Goal: Find specific page/section: Find specific page/section

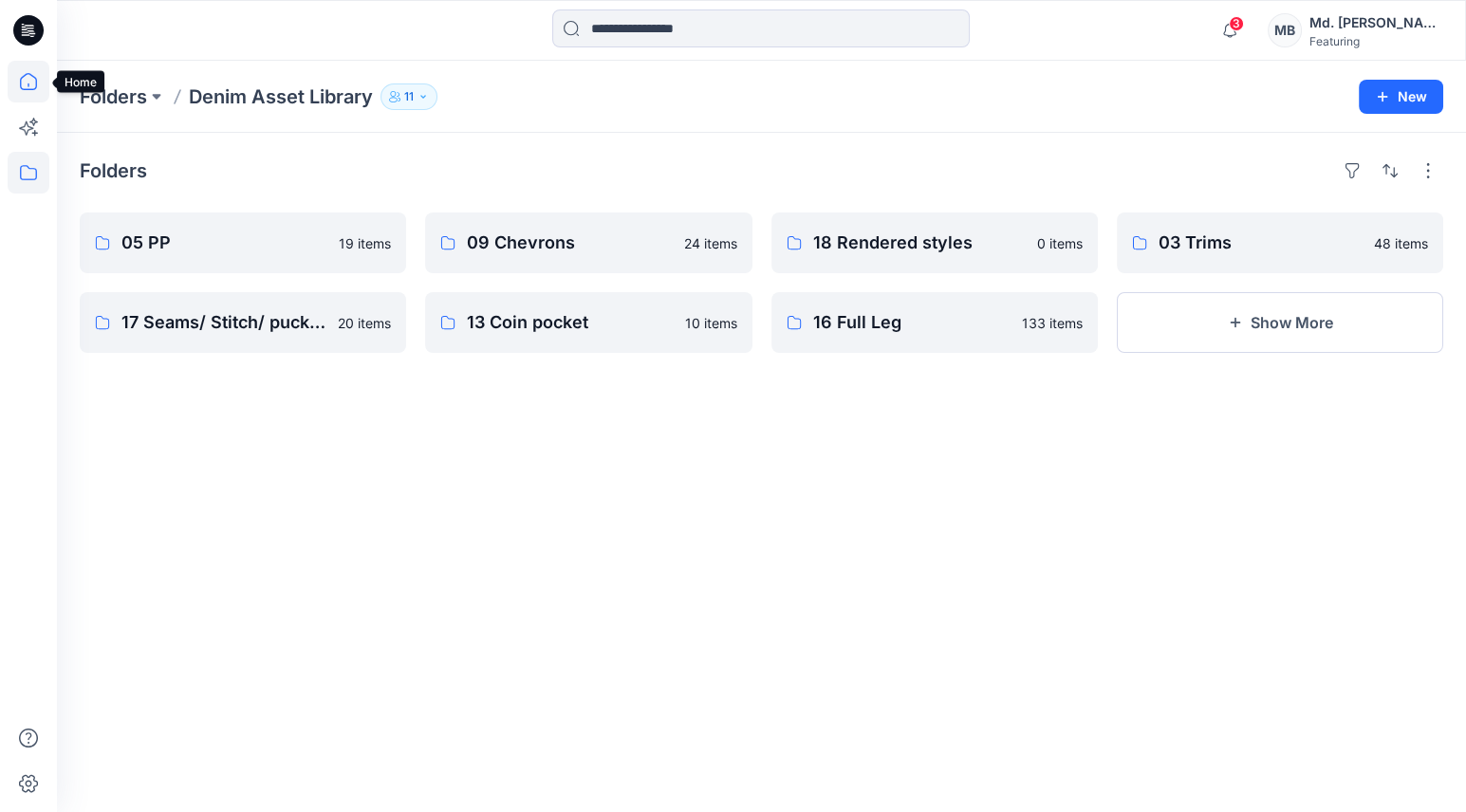
click at [30, 83] on icon at bounding box center [29, 82] width 42 height 42
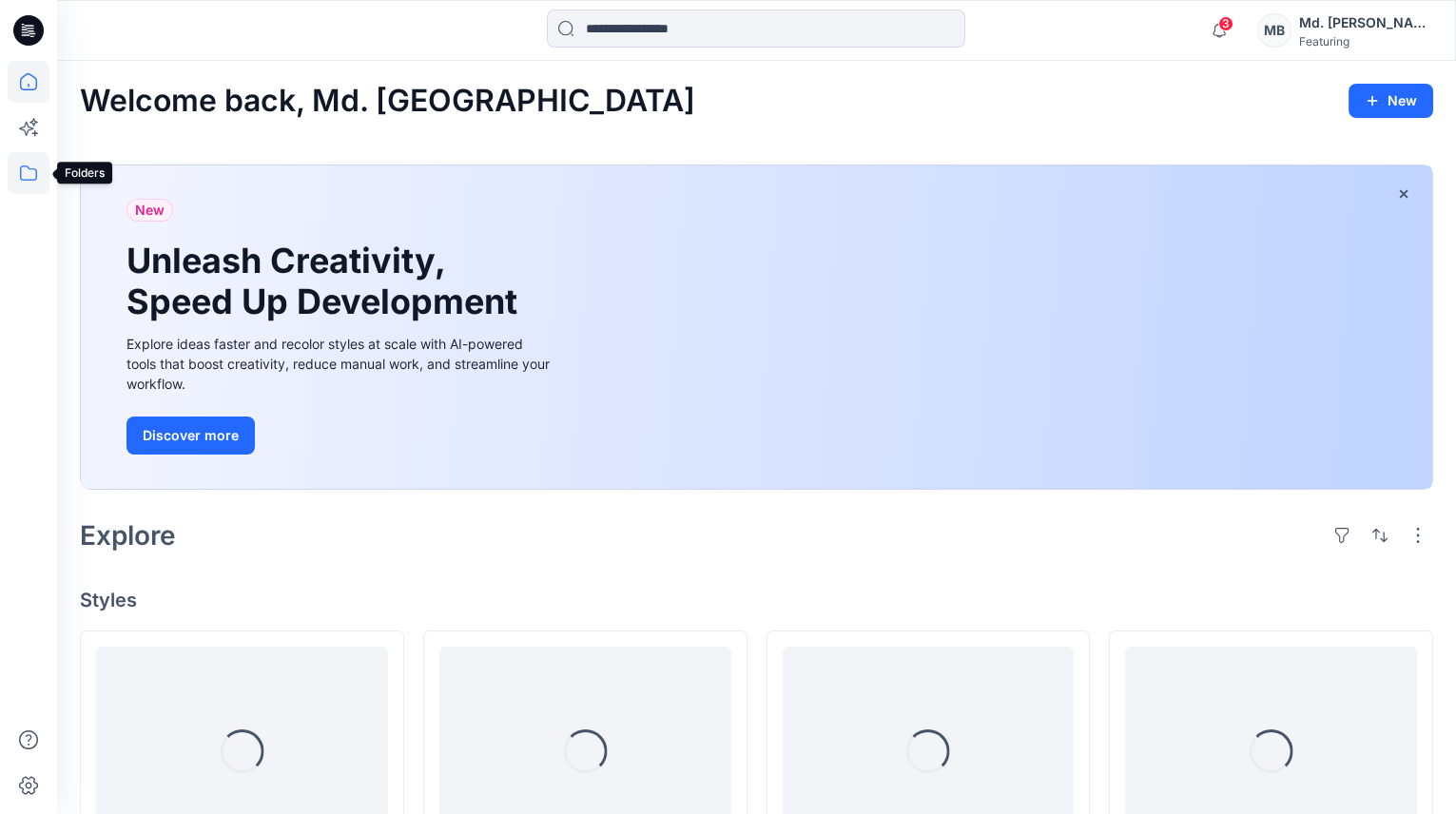
click at [36, 170] on icon at bounding box center [29, 173] width 17 height 15
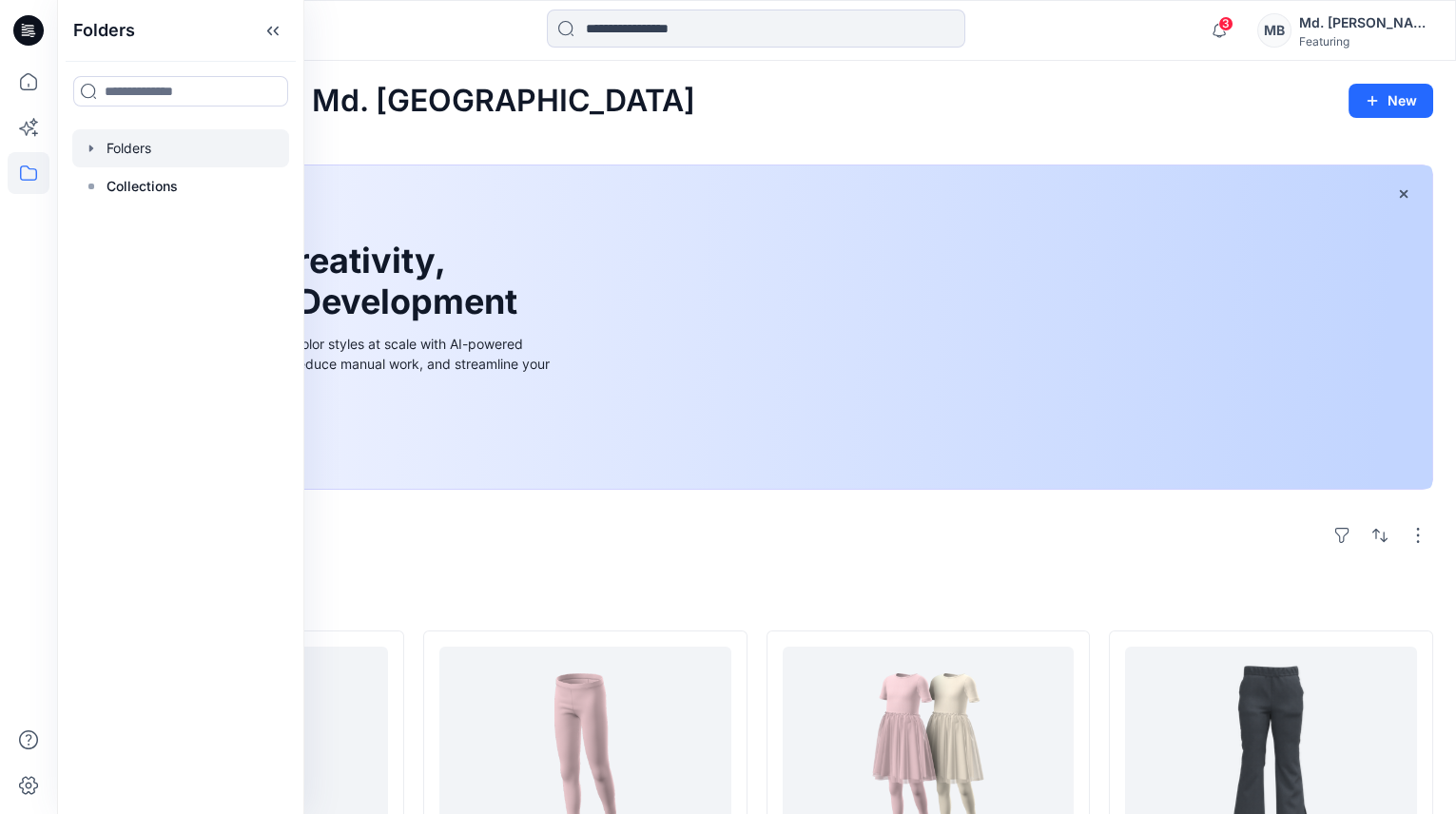
click at [88, 150] on icon "button" at bounding box center [92, 149] width 15 height 15
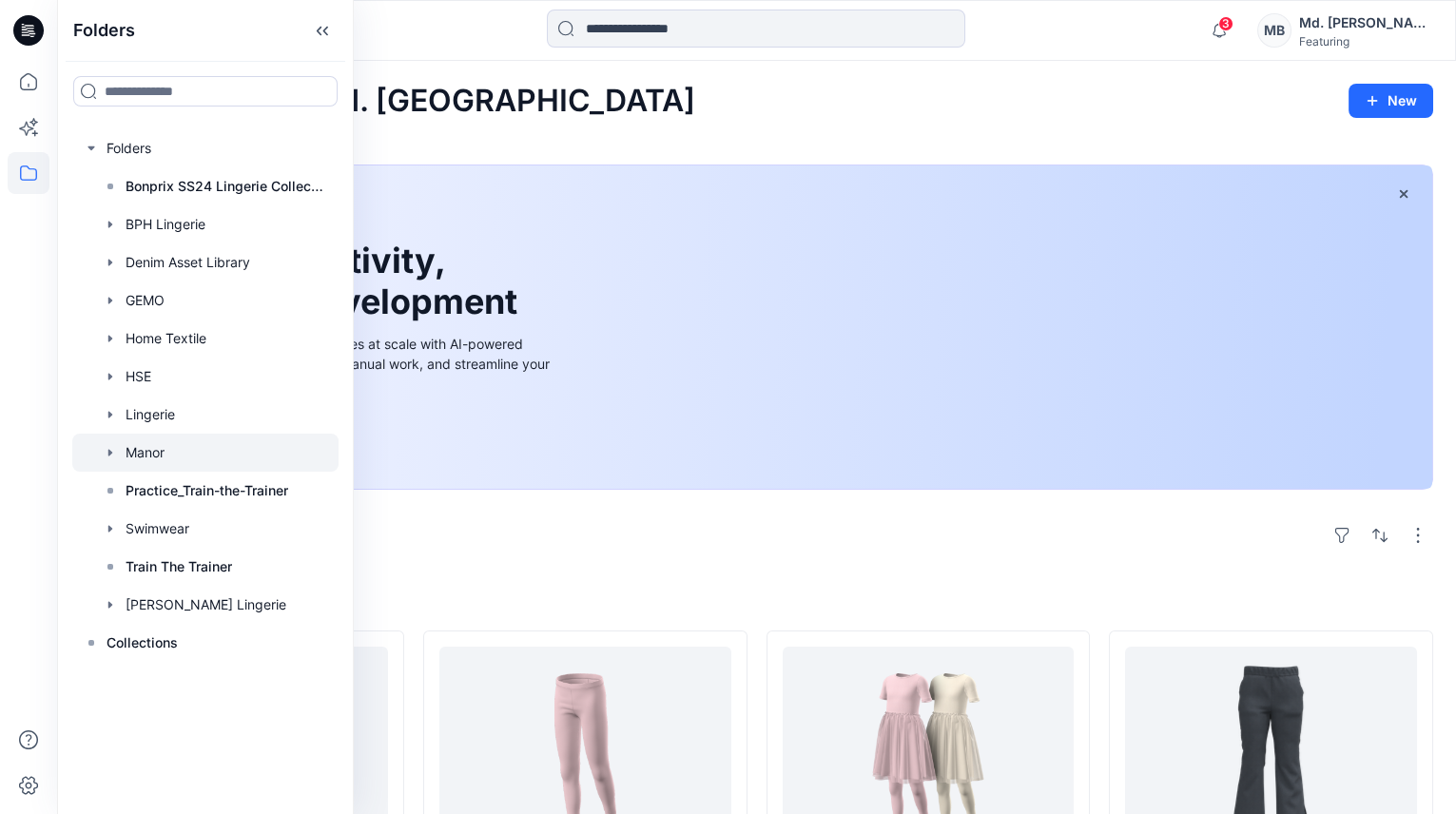
click at [164, 455] on div at bounding box center [205, 452] width 266 height 38
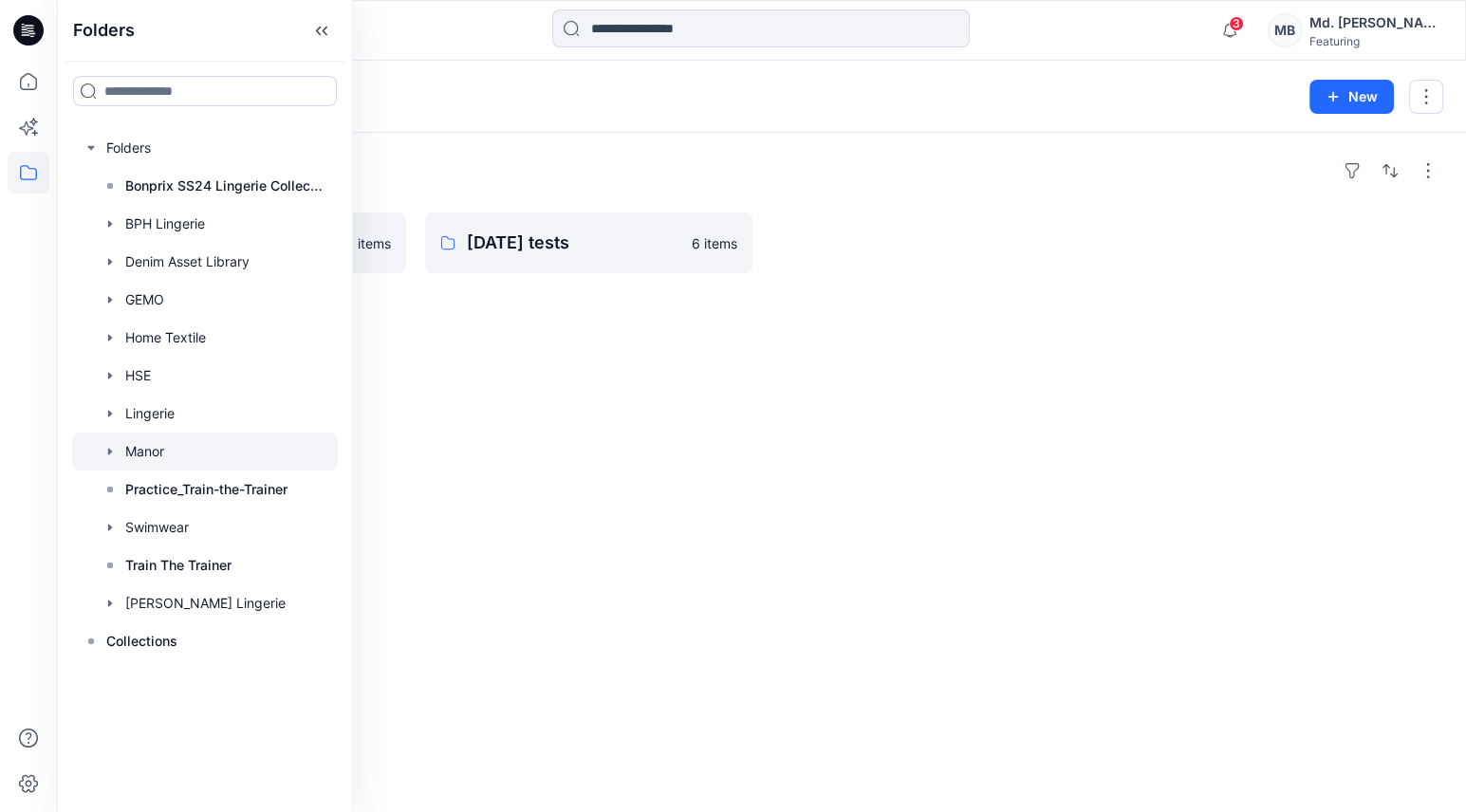
click at [548, 306] on div "Folders POC AW26 0 items [DATE] tests 6 items" at bounding box center [762, 473] width 1409 height 680
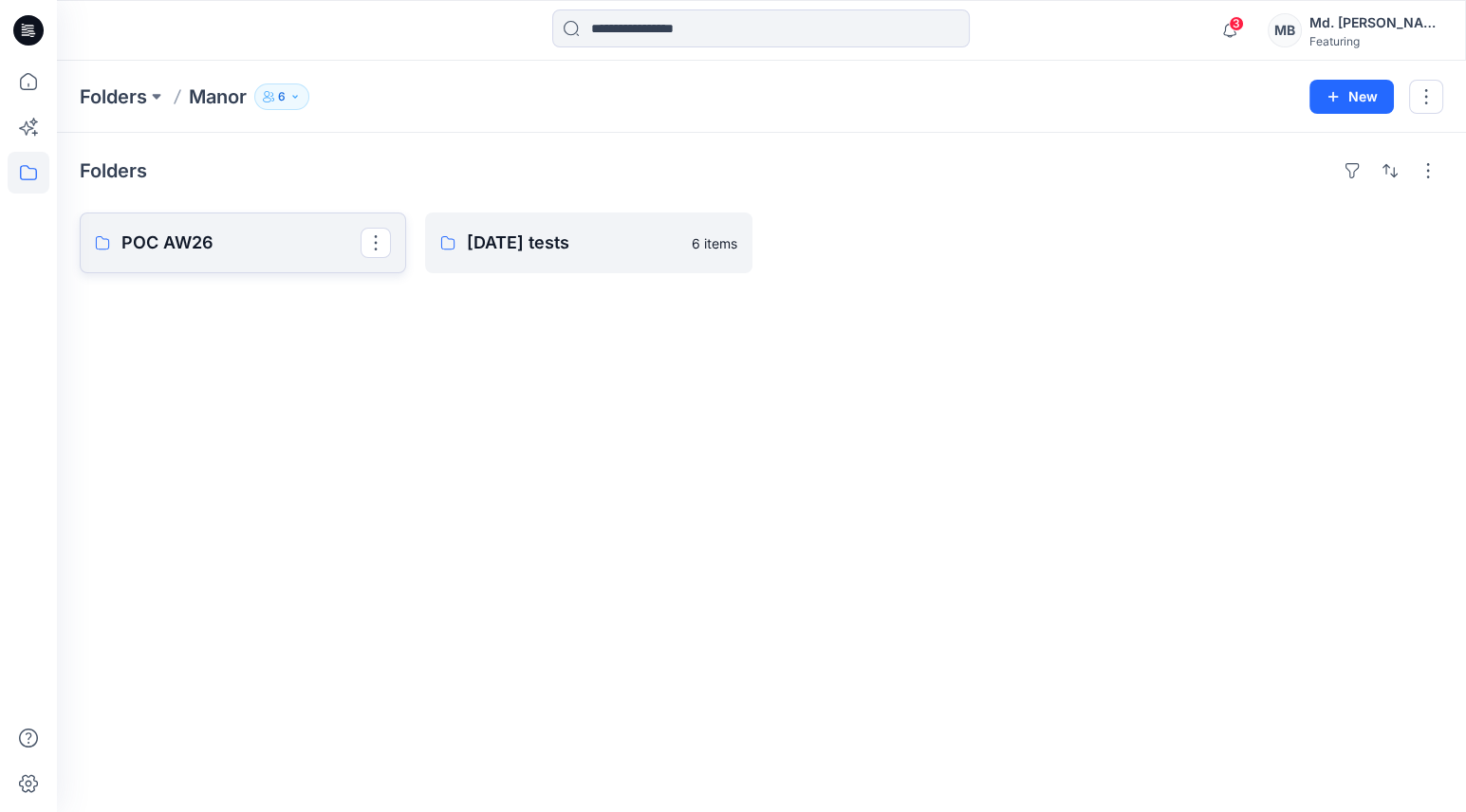
click at [217, 245] on p "POC AW26" at bounding box center [241, 243] width 239 height 27
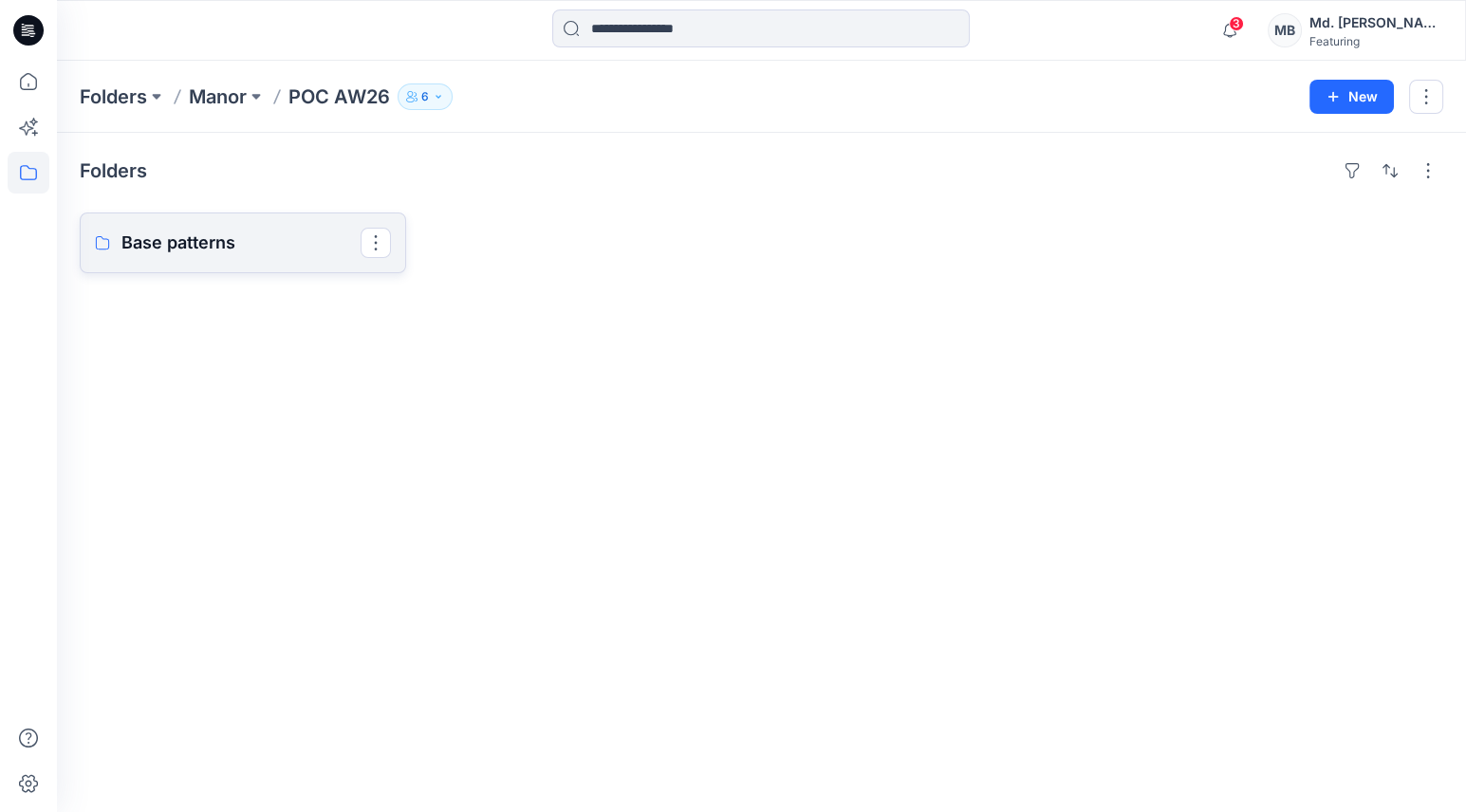
click at [243, 244] on p "Base patterns" at bounding box center [241, 243] width 239 height 27
click at [243, 244] on p "Baby Boys" at bounding box center [241, 243] width 239 height 27
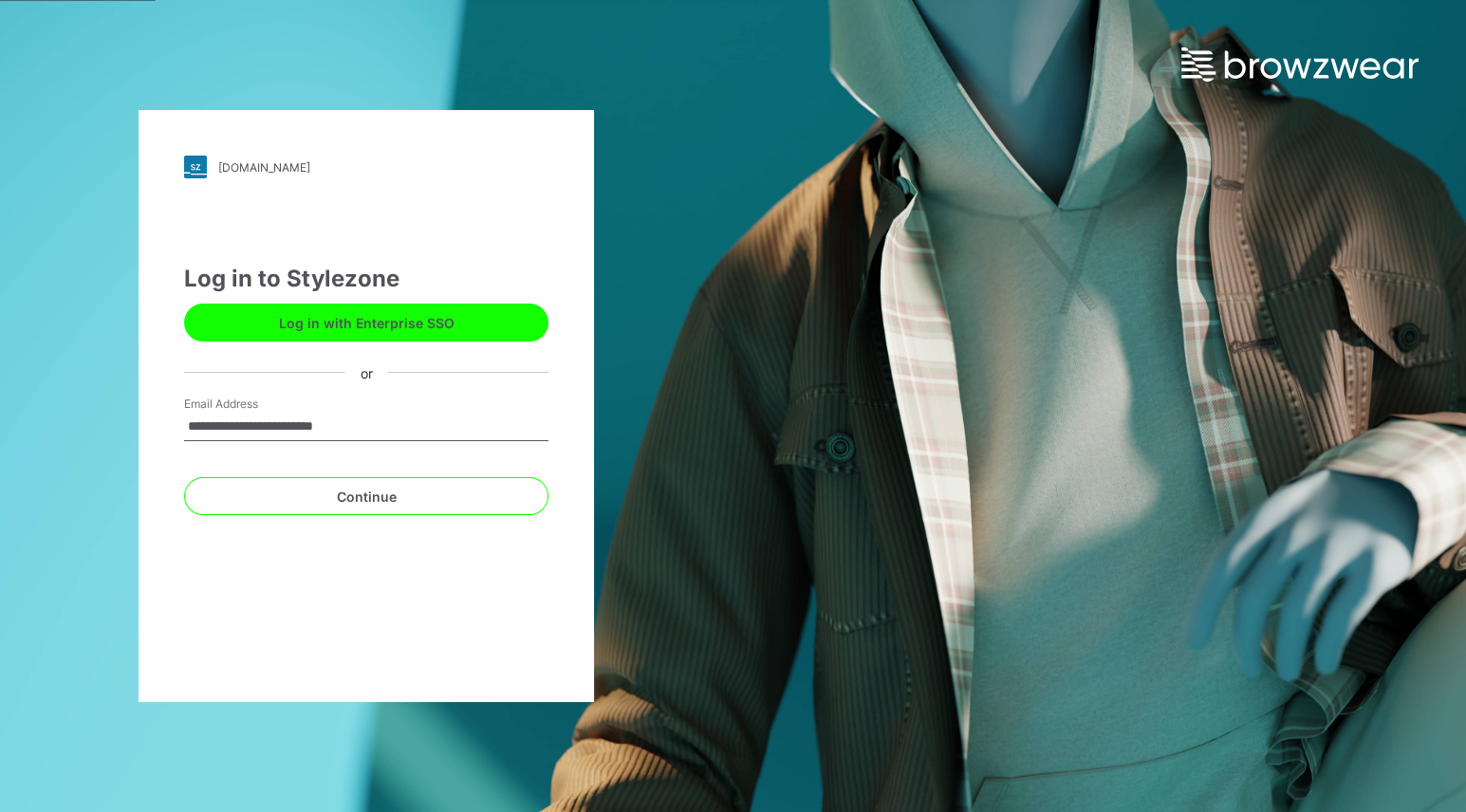
click at [377, 325] on button "Log in with Enterprise SSO" at bounding box center [366, 323] width 365 height 38
